Goal: Task Accomplishment & Management: Use online tool/utility

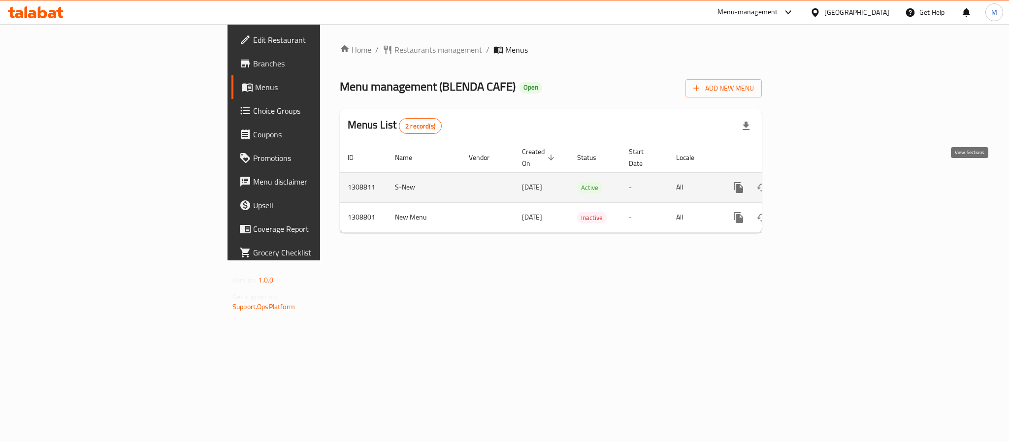
click at [816, 182] on icon "enhanced table" at bounding box center [810, 188] width 12 height 12
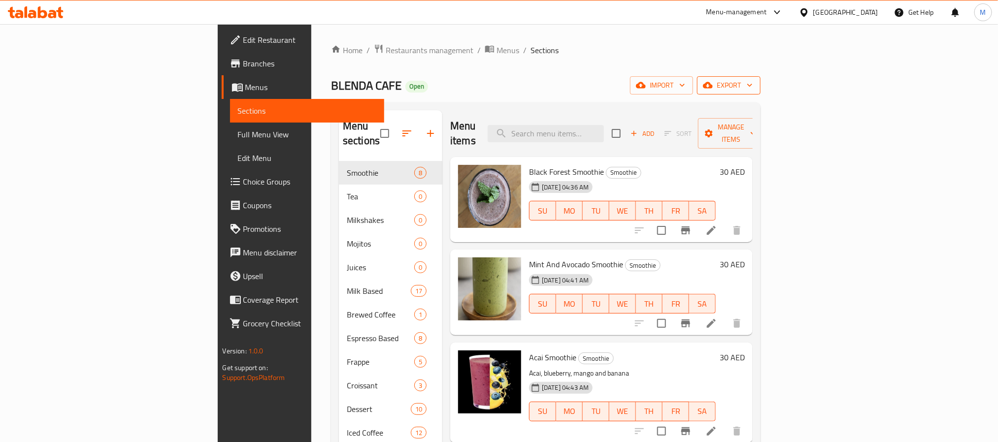
click at [753, 89] on span "export" at bounding box center [729, 85] width 48 height 12
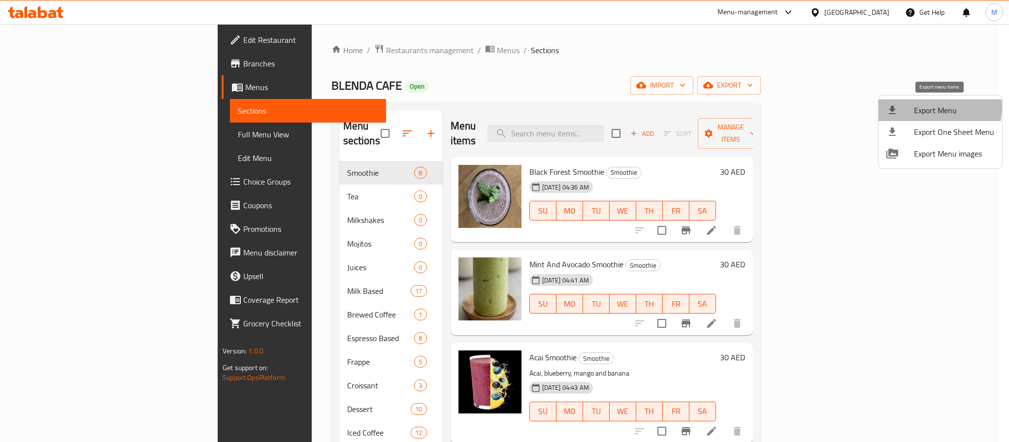
click at [930, 107] on span "Export Menu" at bounding box center [954, 110] width 80 height 12
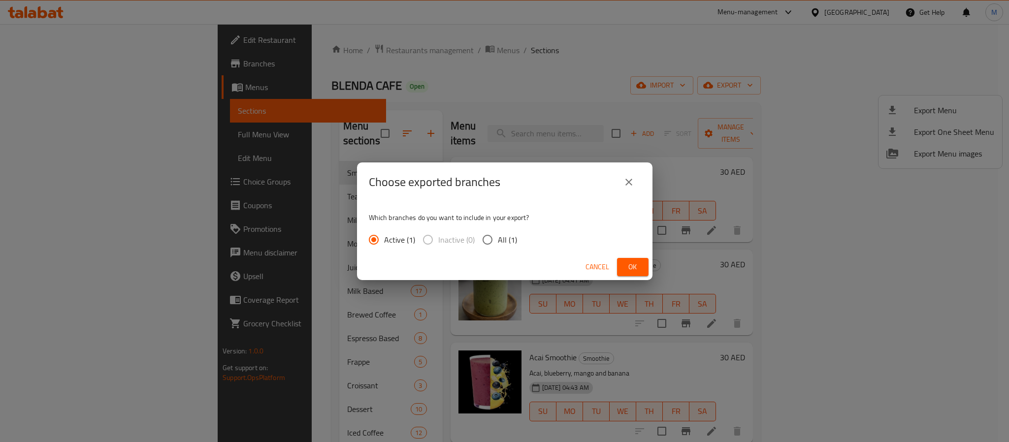
click at [640, 257] on div "Cancel Ok" at bounding box center [505, 267] width 296 height 26
click at [640, 259] on button "Ok" at bounding box center [633, 267] width 32 height 18
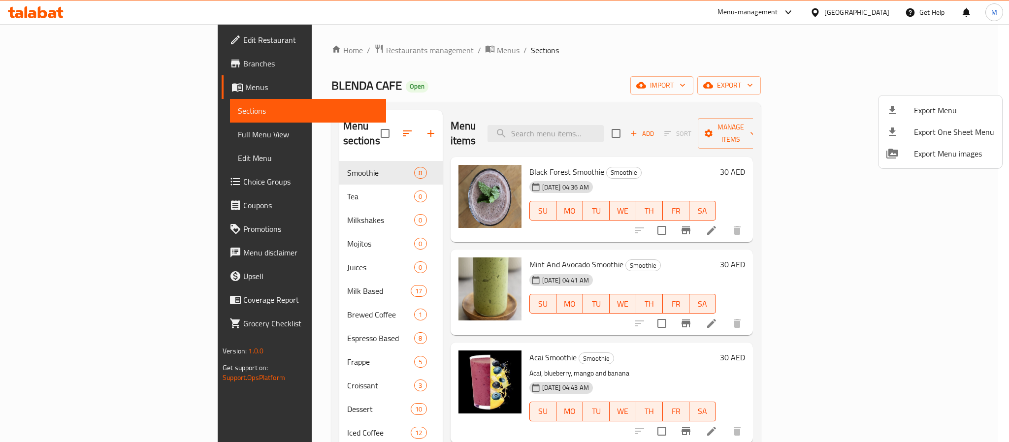
click at [538, 73] on div at bounding box center [504, 221] width 1009 height 442
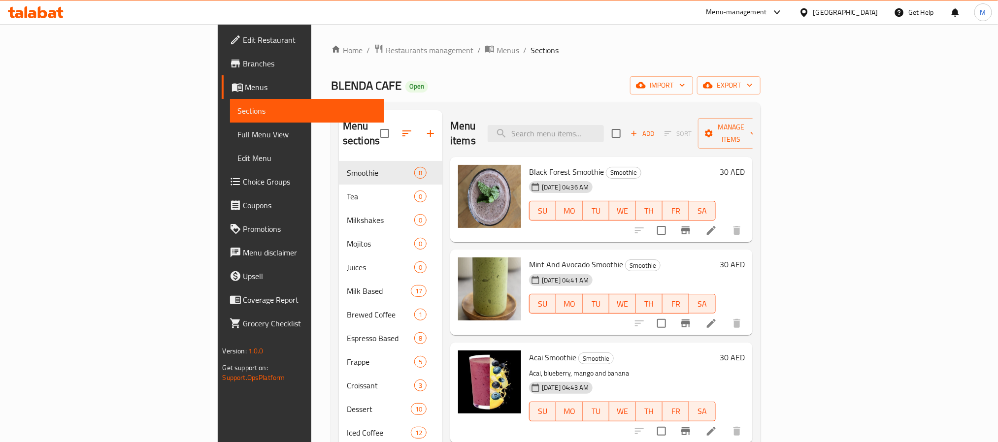
drag, startPoint x: 538, startPoint y: 73, endPoint x: 416, endPoint y: 67, distance: 122.8
click at [413, 67] on div "Home / Restaurants management / Menus / Sections [PERSON_NAME] CAFE Open import…" at bounding box center [545, 302] width 429 height 517
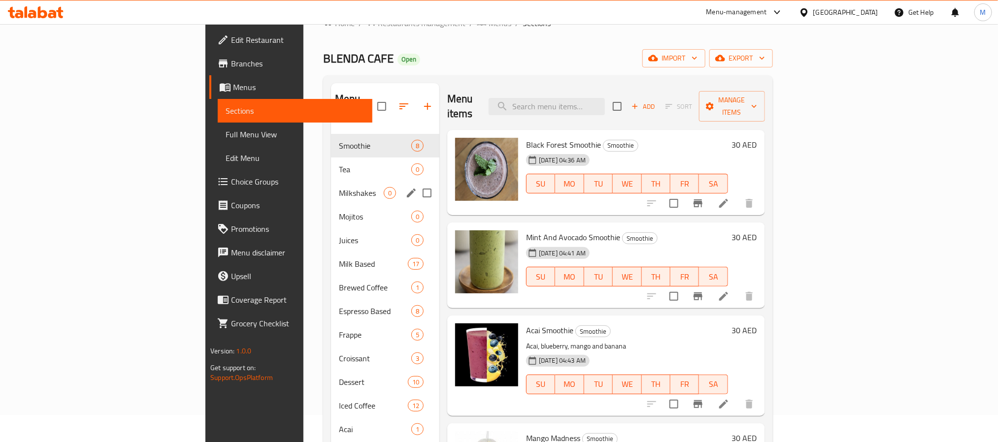
scroll to position [74, 0]
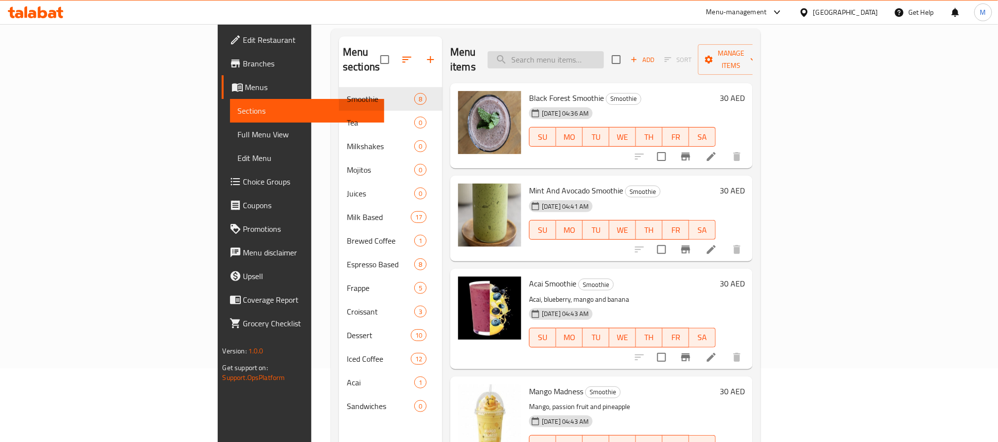
click at [604, 56] on input "search" at bounding box center [546, 59] width 116 height 17
paste input "MOCHA"
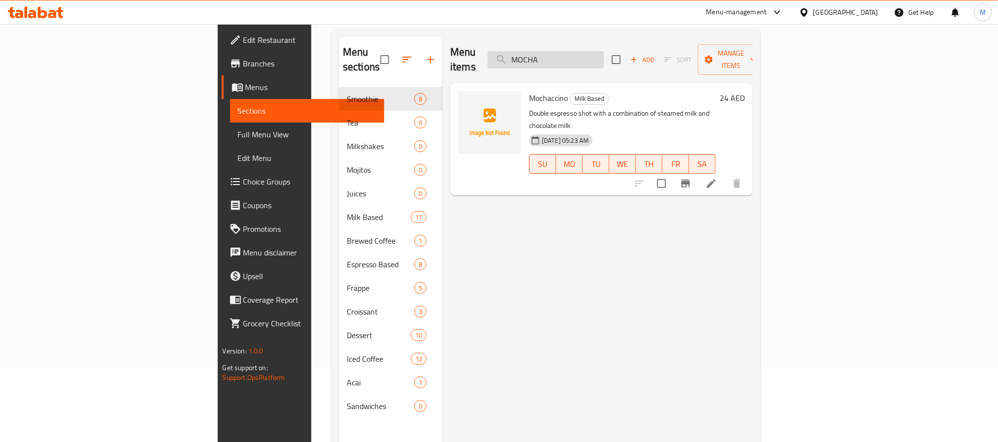
click at [603, 54] on input "MOCHA" at bounding box center [546, 59] width 116 height 17
paste input "CINNO"
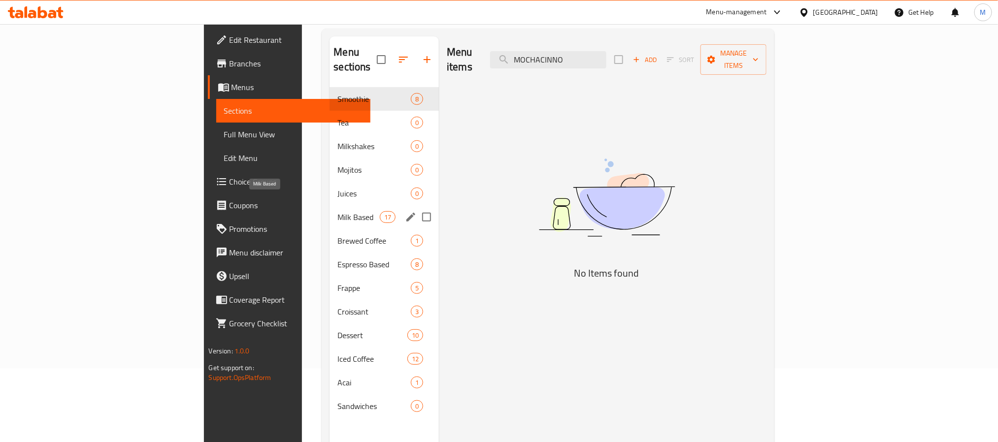
type input "MOCHACINNO"
click at [337, 211] on span "Milk Based" at bounding box center [358, 217] width 42 height 12
